Goal: Transaction & Acquisition: Purchase product/service

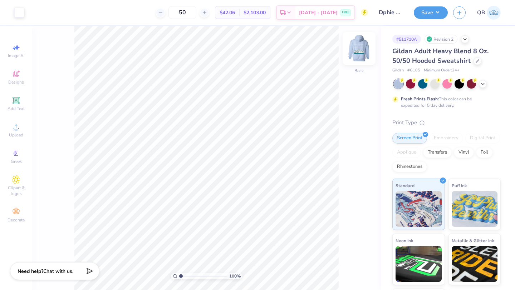
click at [358, 59] on img at bounding box center [359, 48] width 29 height 29
click at [18, 137] on span "Upload" at bounding box center [16, 135] width 14 height 6
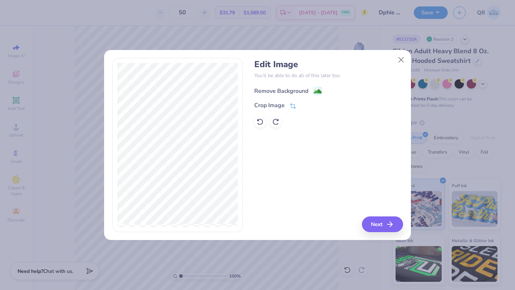
click at [318, 92] on image at bounding box center [318, 92] width 8 height 8
click at [401, 59] on button "Close" at bounding box center [401, 60] width 14 height 14
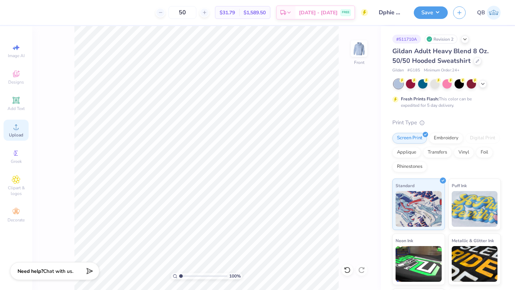
click at [11, 128] on div "Upload" at bounding box center [16, 130] width 25 height 21
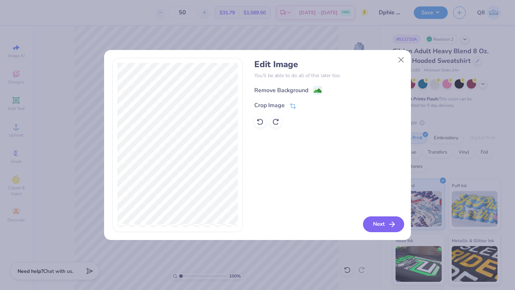
click at [383, 224] on button "Next" at bounding box center [383, 225] width 41 height 16
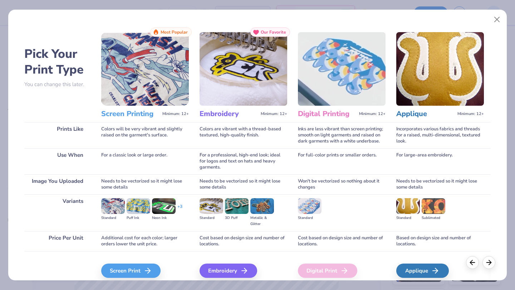
scroll to position [30, 0]
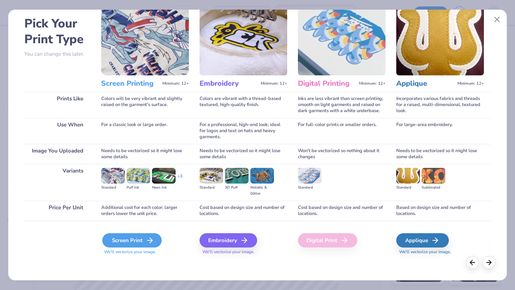
click at [143, 239] on div "Screen Print" at bounding box center [131, 241] width 59 height 14
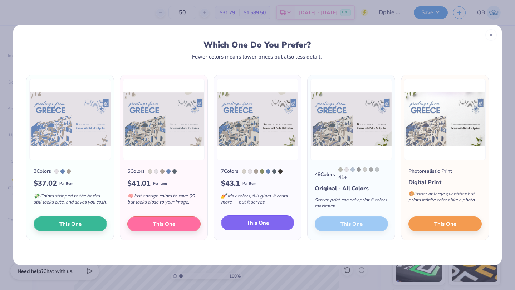
click at [266, 223] on span "This One" at bounding box center [258, 223] width 22 height 8
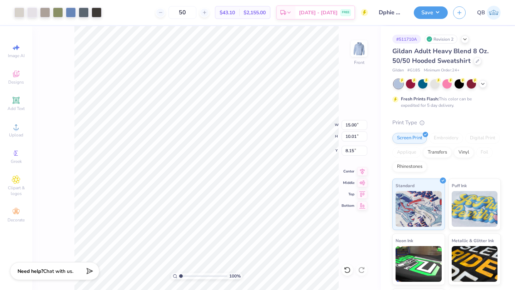
type input "8.15"
click at [20, 10] on div at bounding box center [19, 12] width 10 height 10
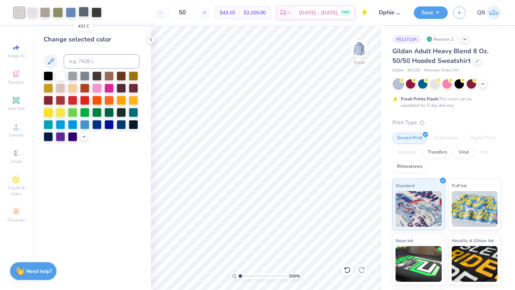
click at [82, 15] on div at bounding box center [84, 12] width 10 height 10
click at [84, 125] on div at bounding box center [84, 123] width 9 height 9
click at [349, 270] on icon at bounding box center [347, 270] width 7 height 7
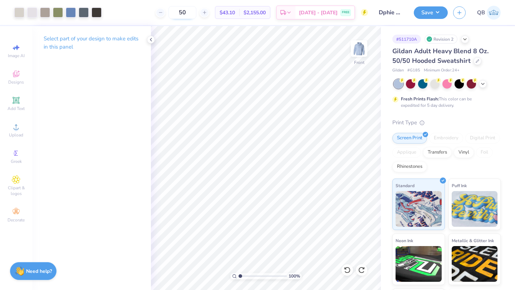
drag, startPoint x: 196, startPoint y: 12, endPoint x: 183, endPoint y: 11, distance: 13.6
click at [183, 11] on input "50" at bounding box center [182, 12] width 28 height 13
type input "2"
click at [359, 47] on img at bounding box center [359, 48] width 29 height 29
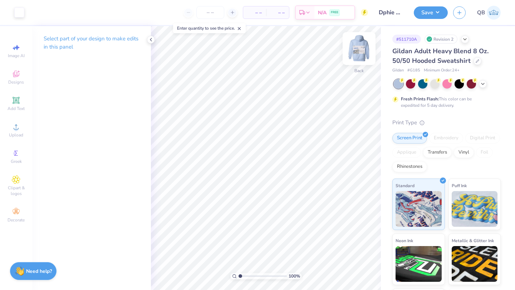
click at [360, 51] on img at bounding box center [359, 48] width 29 height 29
click at [14, 133] on span "Upload" at bounding box center [16, 135] width 14 height 6
click at [12, 123] on icon at bounding box center [16, 127] width 9 height 9
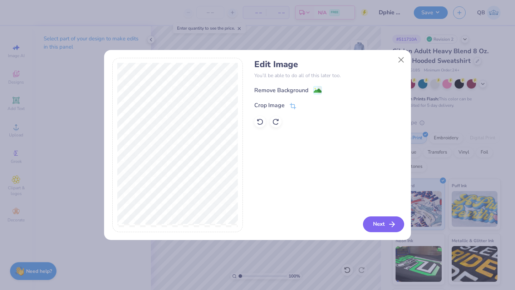
click at [381, 225] on button "Next" at bounding box center [383, 225] width 41 height 16
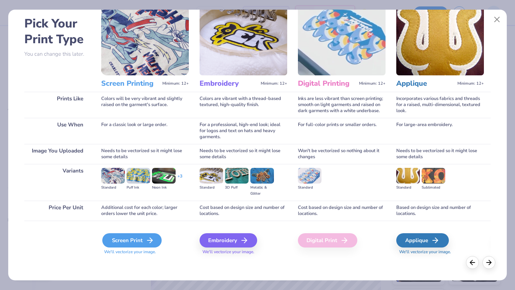
click at [144, 239] on div "Screen Print" at bounding box center [131, 241] width 59 height 14
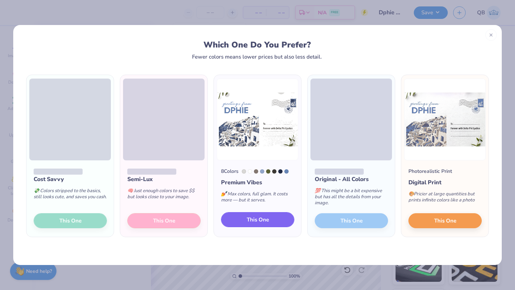
click at [288, 218] on button "This One" at bounding box center [257, 219] width 73 height 15
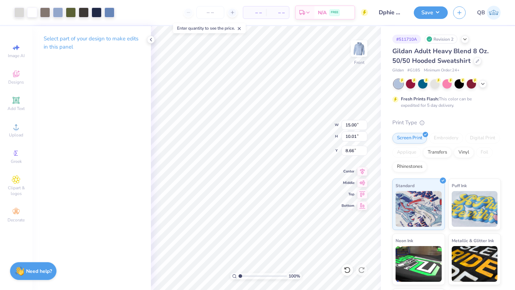
type input "8.66"
type input "8.73"
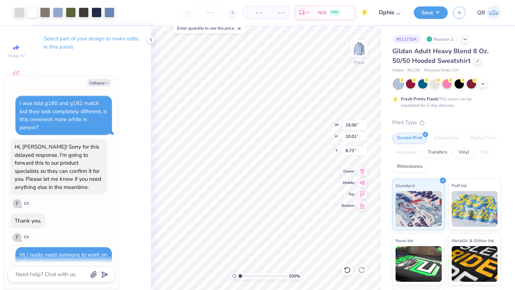
type textarea "x"
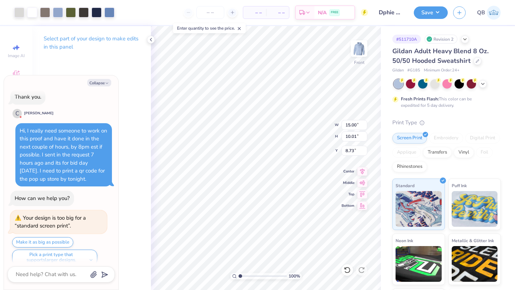
type input "8.59"
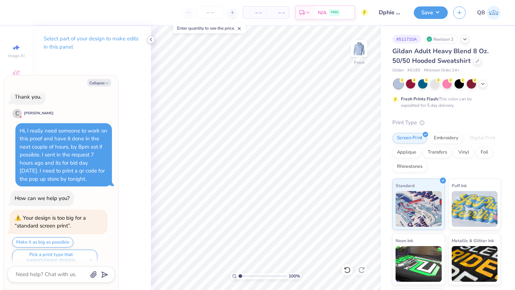
click at [150, 40] on polyline at bounding box center [150, 39] width 1 height 3
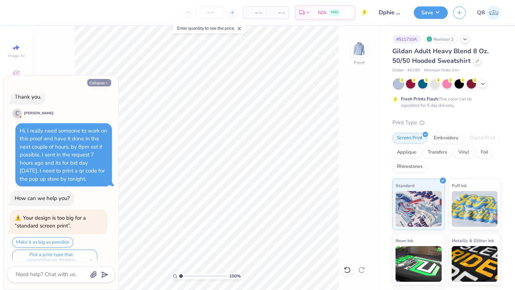
click at [100, 85] on button "Collapse" at bounding box center [99, 83] width 24 height 8
type textarea "x"
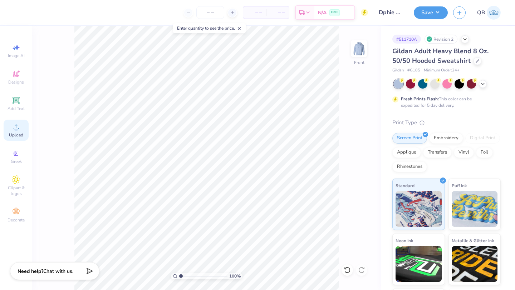
click at [24, 124] on div "Upload" at bounding box center [16, 130] width 25 height 21
click at [21, 127] on div "Upload" at bounding box center [16, 130] width 25 height 21
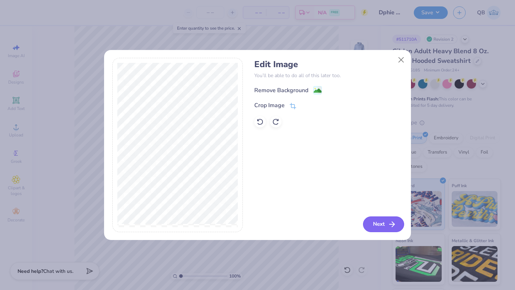
click at [388, 230] on button "Next" at bounding box center [383, 225] width 41 height 16
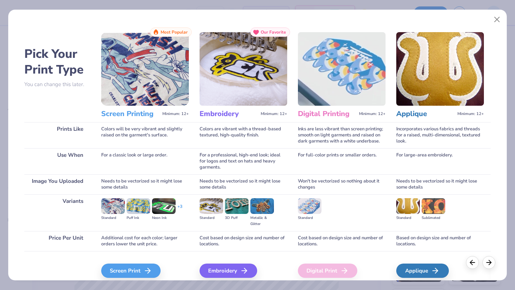
scroll to position [30, 0]
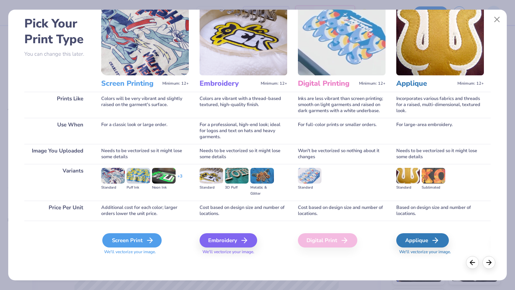
click at [151, 241] on line at bounding box center [149, 241] width 5 height 0
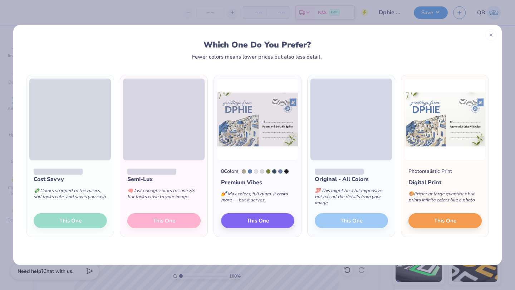
click at [149, 250] on div "Cost Savvy 💸 Colors stripped to the basics, still looks cute, and saves you cas…" at bounding box center [257, 163] width 489 height 206
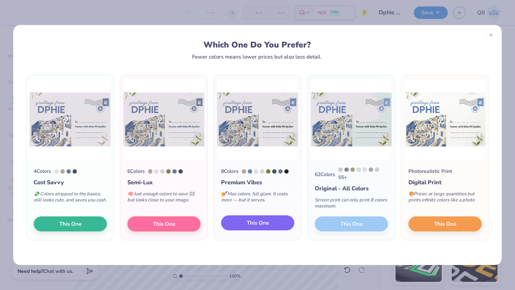
click at [261, 221] on span "This One" at bounding box center [258, 223] width 22 height 8
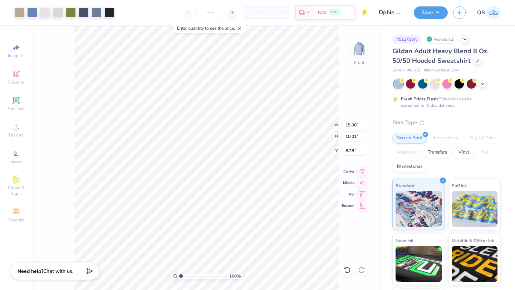
type input "8.28"
type input "8.62"
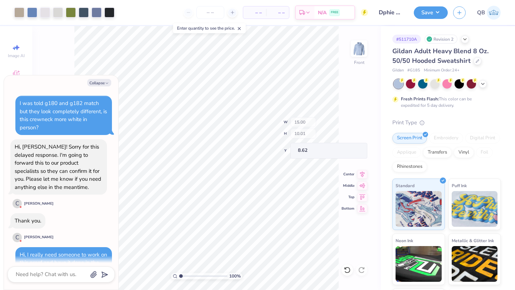
scroll to position [183, 0]
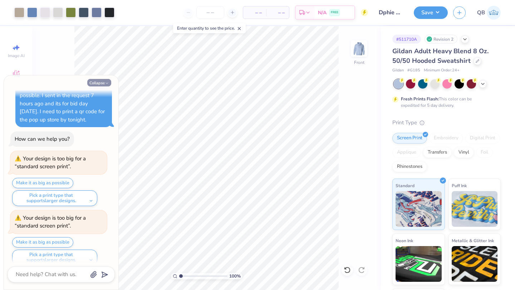
click at [107, 81] on icon "button" at bounding box center [107, 83] width 4 height 4
type textarea "x"
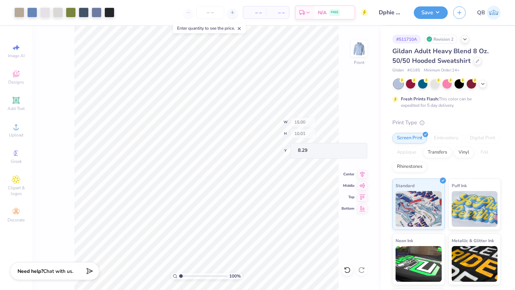
type input "8.29"
click at [209, 15] on input "number" at bounding box center [210, 12] width 28 height 13
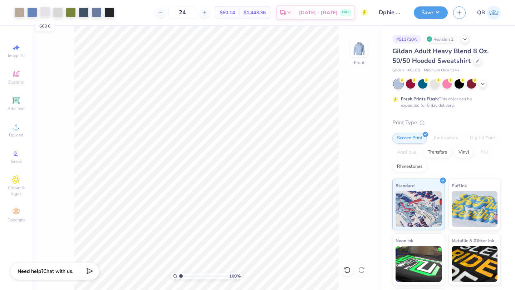
type input "24"
click at [47, 12] on div at bounding box center [45, 12] width 10 height 10
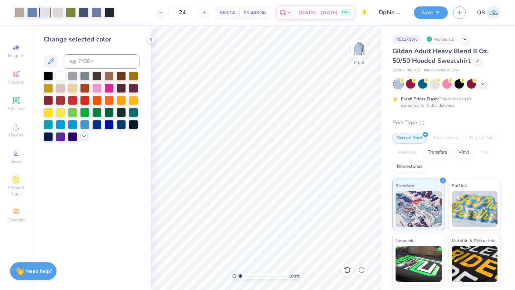
click at [83, 138] on icon at bounding box center [84, 136] width 6 height 6
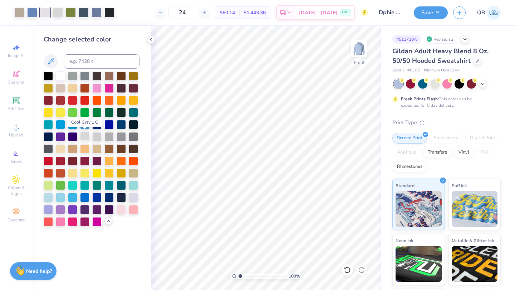
click at [85, 136] on div at bounding box center [84, 136] width 9 height 9
click at [348, 273] on icon at bounding box center [347, 270] width 7 height 7
click at [90, 62] on input at bounding box center [102, 61] width 76 height 14
type input "663"
click at [348, 271] on icon at bounding box center [347, 270] width 7 height 7
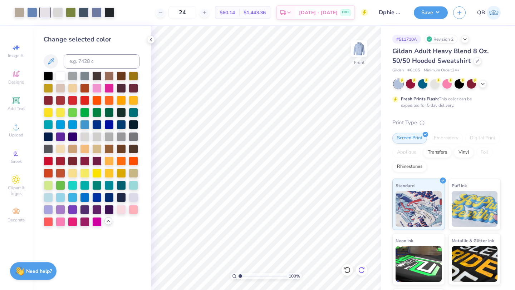
click at [363, 271] on icon at bounding box center [361, 270] width 7 height 7
click at [95, 14] on div at bounding box center [97, 12] width 10 height 10
click at [87, 64] on input at bounding box center [102, 61] width 76 height 14
type input "7682"
click at [356, 53] on img at bounding box center [359, 48] width 29 height 29
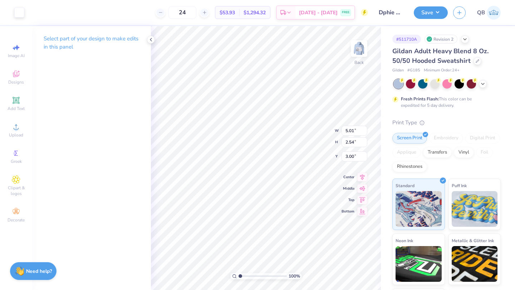
type input "5.32"
type input "2.70"
type input "2.84"
type input "3.39"
click at [359, 53] on img at bounding box center [359, 48] width 29 height 29
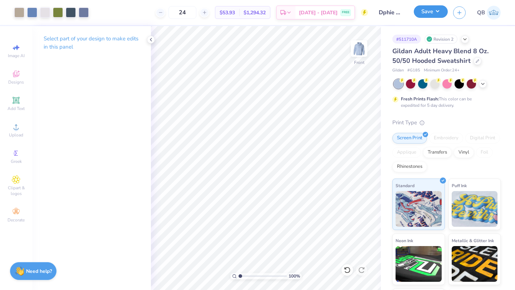
click at [426, 13] on button "Save" at bounding box center [431, 11] width 34 height 13
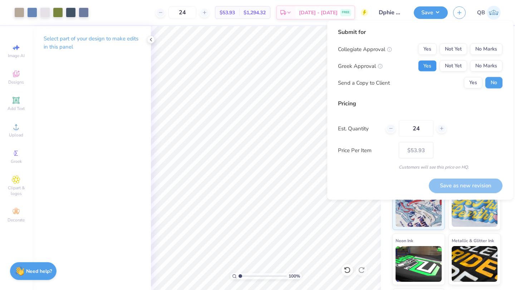
click at [430, 63] on button "Yes" at bounding box center [427, 65] width 19 height 11
click at [476, 51] on button "No Marks" at bounding box center [486, 49] width 33 height 11
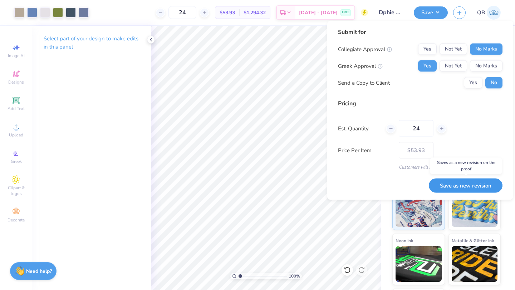
click at [459, 185] on button "Save as new revision" at bounding box center [466, 185] width 74 height 15
type input "$53.93"
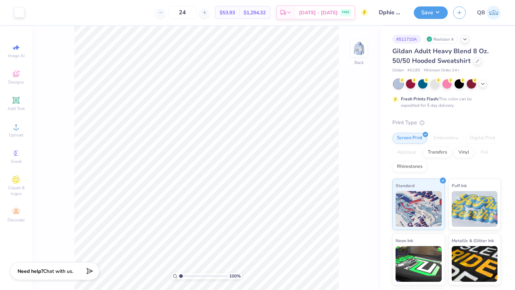
click at [363, 51] on img at bounding box center [359, 48] width 14 height 14
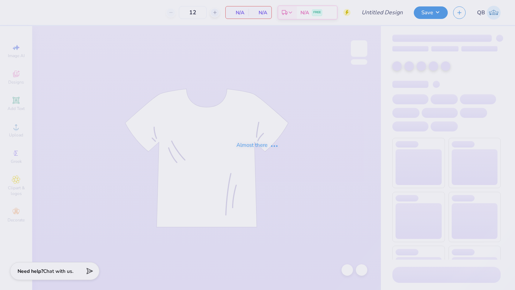
type input "Dphie bid day crewneck"
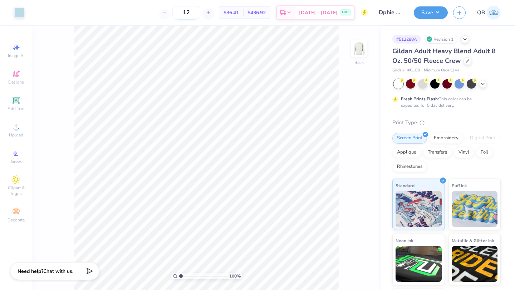
click at [200, 10] on input "12" at bounding box center [186, 12] width 28 height 13
type input "1"
type input "2"
type input "3"
type input "8"
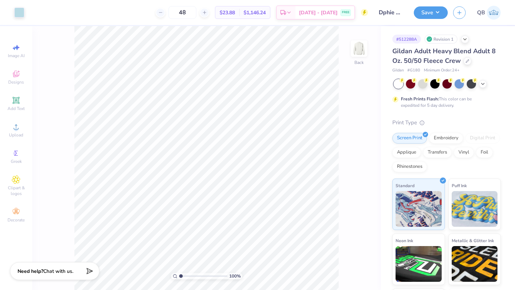
type input "4"
type input "60"
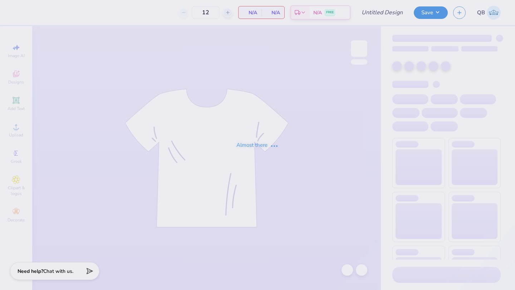
type input "dphie bid day sweats"
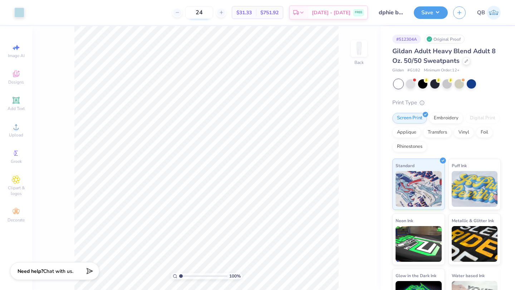
click at [213, 12] on input "24" at bounding box center [199, 12] width 28 height 13
type input "2"
type input "1"
type input "2"
type input "3"
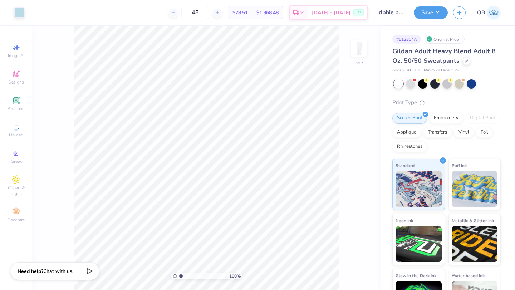
type input "4"
type input "60"
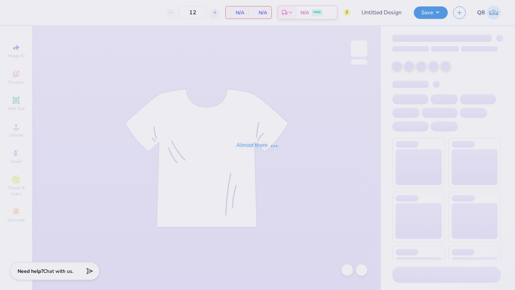
type input "Dphie bid day hoodie"
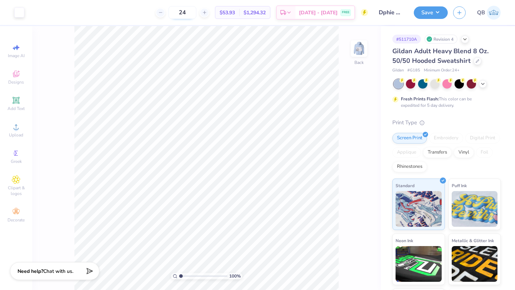
click at [196, 10] on input "24" at bounding box center [182, 12] width 28 height 13
type input "2"
click at [196, 13] on input "36" at bounding box center [182, 12] width 28 height 13
type input "3"
type input "4"
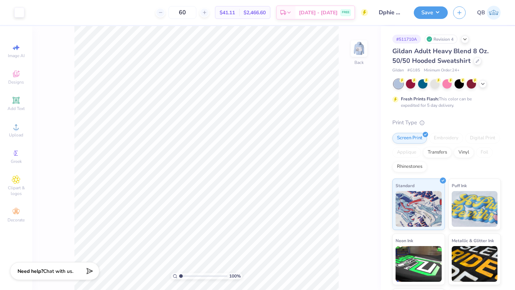
type input "60"
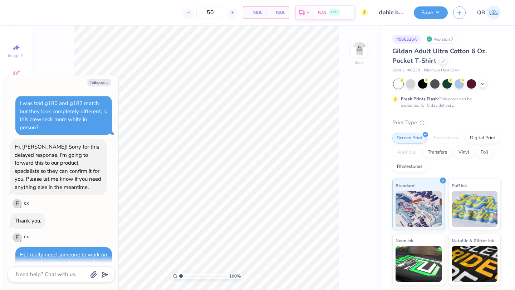
scroll to position [122, 0]
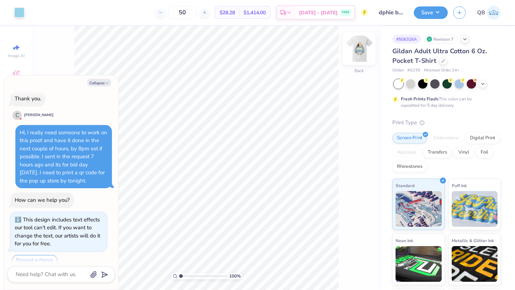
click at [357, 55] on img at bounding box center [359, 48] width 29 height 29
click at [357, 55] on img at bounding box center [359, 48] width 14 height 14
type textarea "x"
drag, startPoint x: 198, startPoint y: 12, endPoint x: 178, endPoint y: 12, distance: 20.0
click at [178, 12] on input "50" at bounding box center [182, 12] width 28 height 13
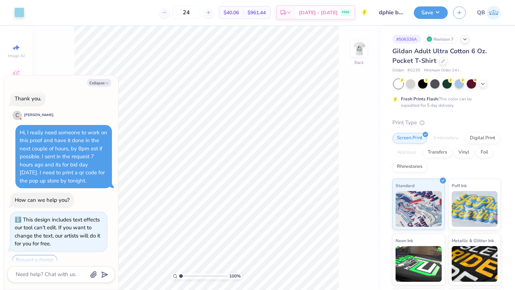
type input "2"
type input "3"
type input "4"
type input "60"
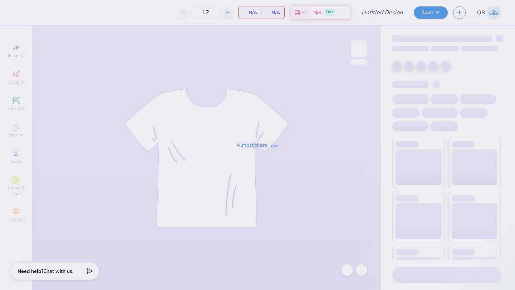
type input "dphie bidday bag"
type input "24"
